Goal: Information Seeking & Learning: Find specific fact

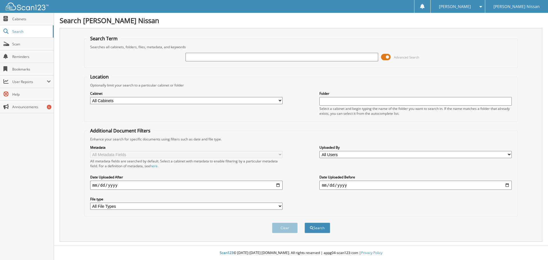
click at [220, 58] on input "text" at bounding box center [282, 57] width 192 height 9
paste input "6139828"
type input "6139828"
click at [305, 223] on button "Search" at bounding box center [318, 228] width 26 height 11
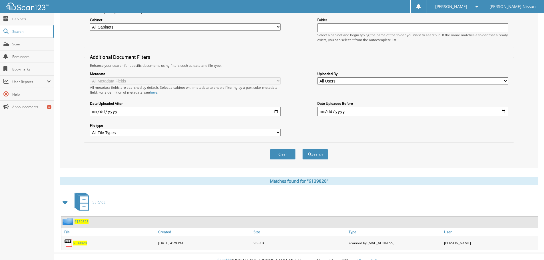
scroll to position [81, 0]
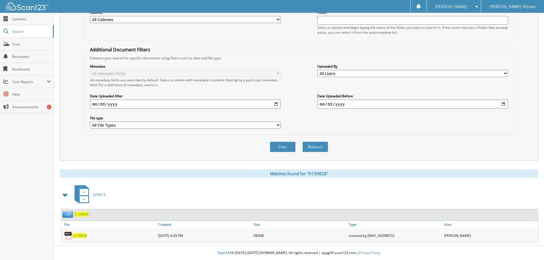
click at [79, 236] on span "6139828" at bounding box center [80, 235] width 14 height 5
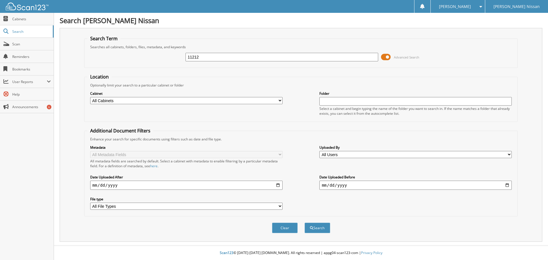
type input "11212"
click at [305, 223] on button "Search" at bounding box center [318, 228] width 26 height 11
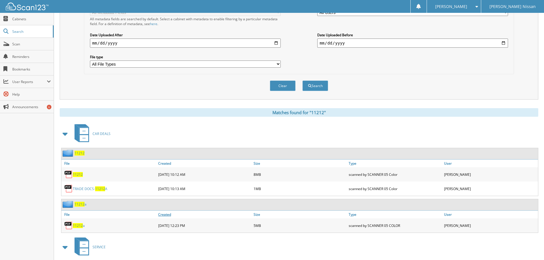
scroll to position [200, 0]
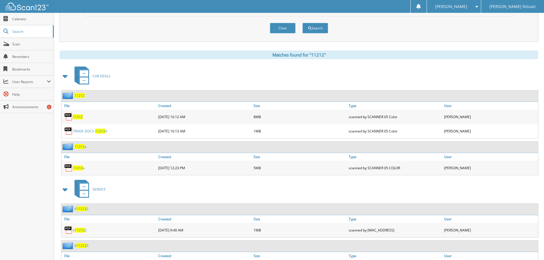
click at [81, 94] on span "11212" at bounding box center [79, 95] width 10 height 5
